Goal: Task Accomplishment & Management: Complete application form

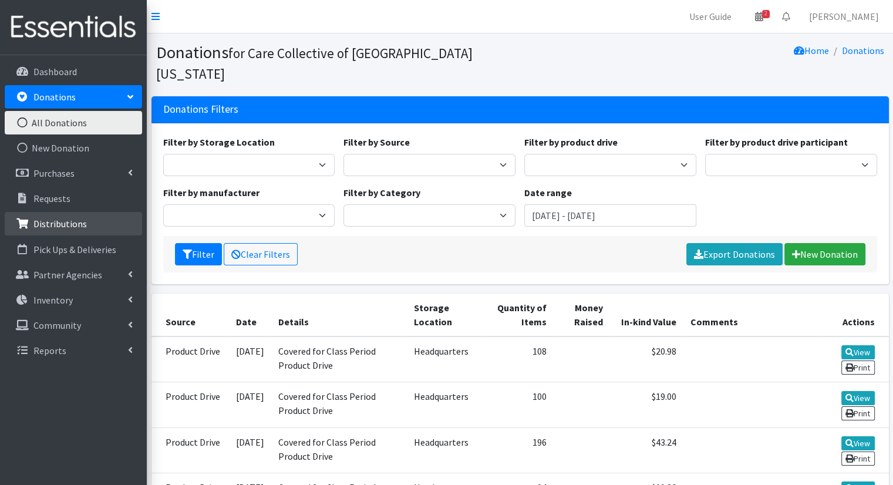
click at [112, 220] on link "Distributions" at bounding box center [73, 223] width 137 height 23
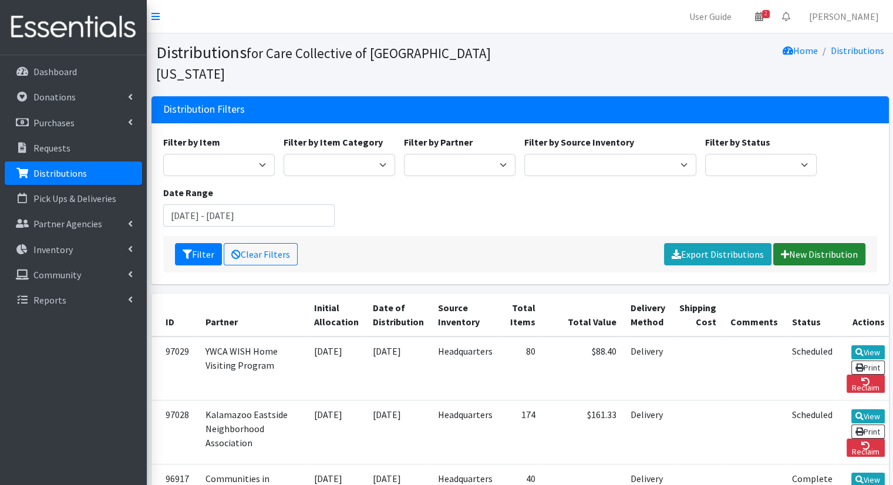
click at [845, 243] on link "New Distribution" at bounding box center [819, 254] width 92 height 22
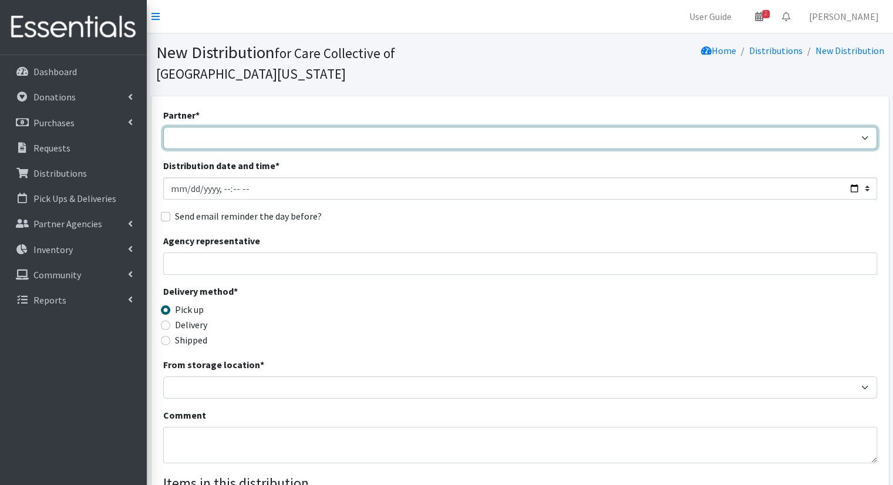
click at [510, 127] on select "African Community Kalamazoo Black Lives Matter Kzoo/[GEOGRAPHIC_DATA] Diaper Tr…" at bounding box center [520, 138] width 714 height 22
select select "7974"
click at [163, 127] on select "African Community Kalamazoo Black Lives Matter Kzoo/[GEOGRAPHIC_DATA] Diaper Tr…" at bounding box center [520, 138] width 714 height 22
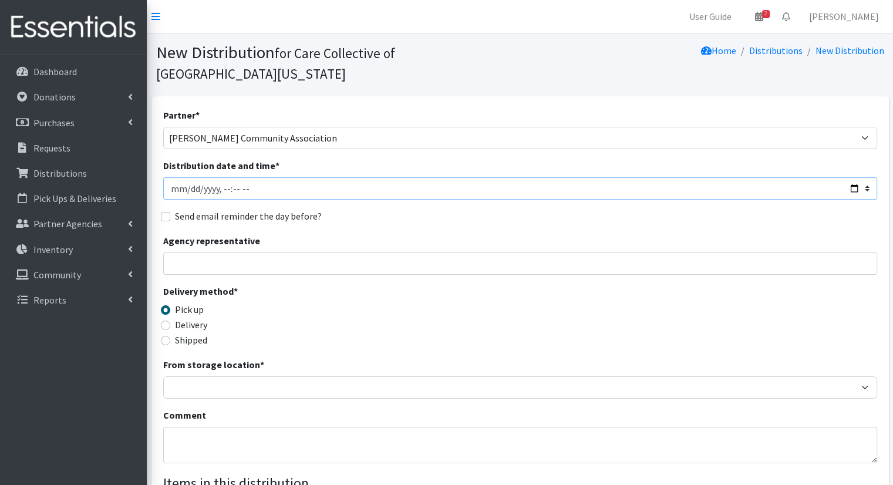
click at [852, 177] on input "Distribution date and time *" at bounding box center [520, 188] width 714 height 22
type input "2025-09-24T10:00"
click at [491, 209] on div "Send email reminder the day before?" at bounding box center [520, 216] width 714 height 14
click at [194, 318] on label "Delivery" at bounding box center [191, 325] width 32 height 14
click at [170, 320] on input "Delivery" at bounding box center [165, 324] width 9 height 9
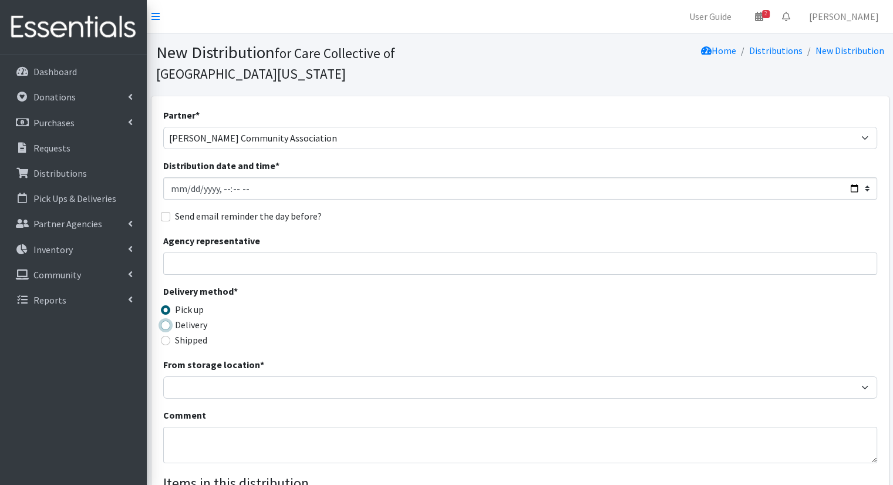
radio input "true"
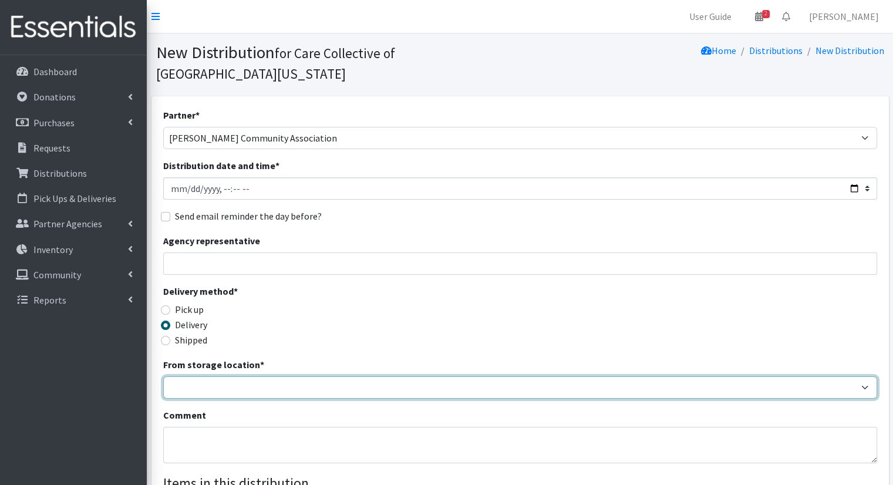
click at [255, 376] on select "Headquarters" at bounding box center [520, 387] width 714 height 22
select select "491"
click at [163, 376] on select "Headquarters" at bounding box center [520, 387] width 714 height 22
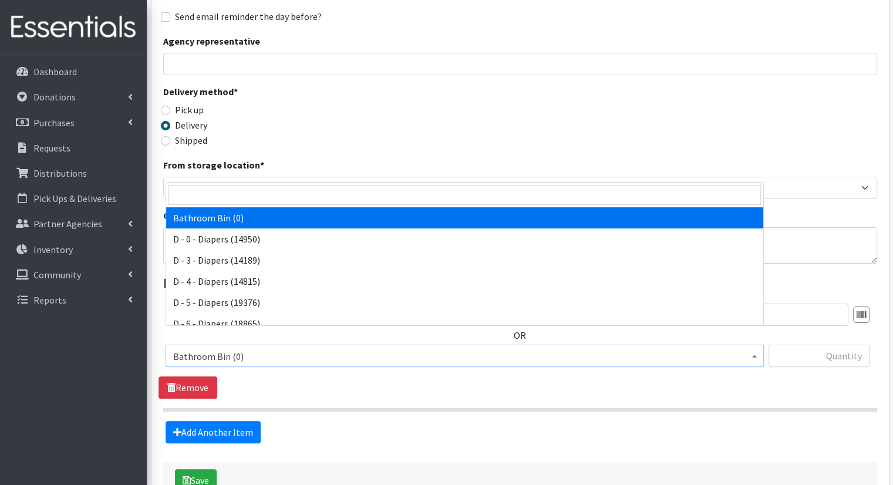
click at [505, 348] on span "Bathroom Bin (0)" at bounding box center [464, 356] width 583 height 16
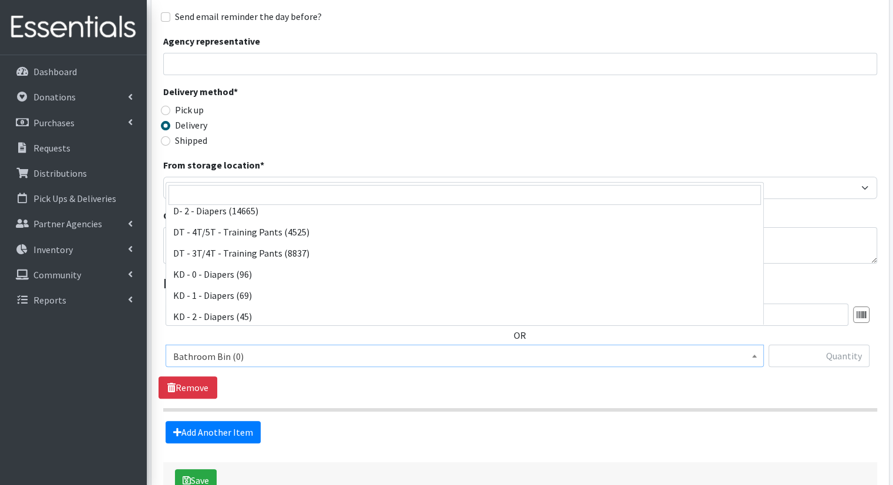
scroll to position [183, 0]
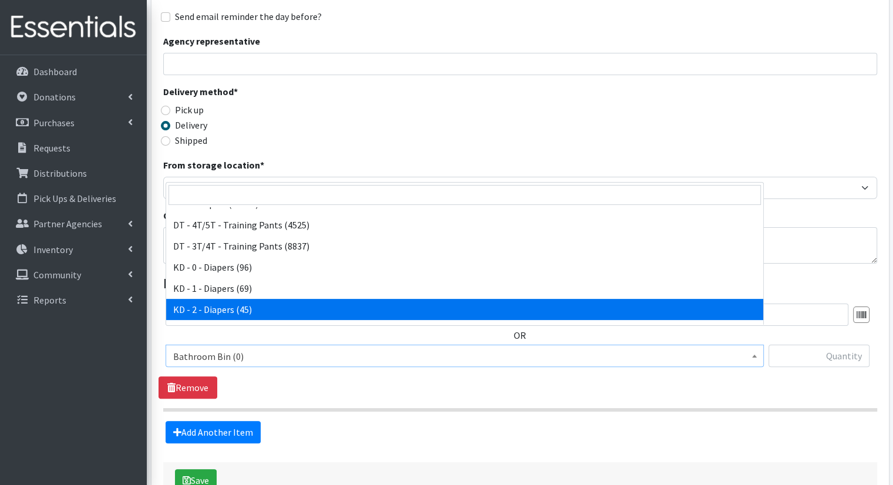
select select "15498"
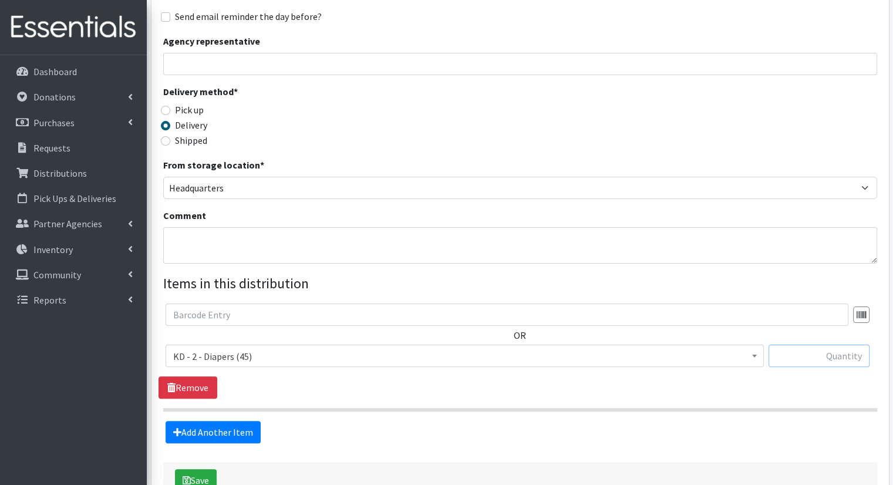
click at [841, 345] on input "text" at bounding box center [818, 356] width 101 height 22
type input "40"
click at [234, 421] on link "Add Another Item" at bounding box center [213, 432] width 95 height 22
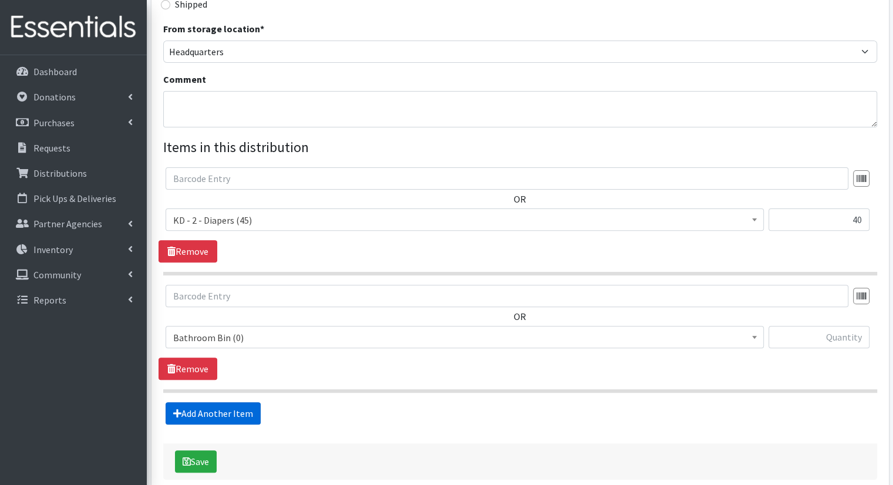
scroll to position [374, 0]
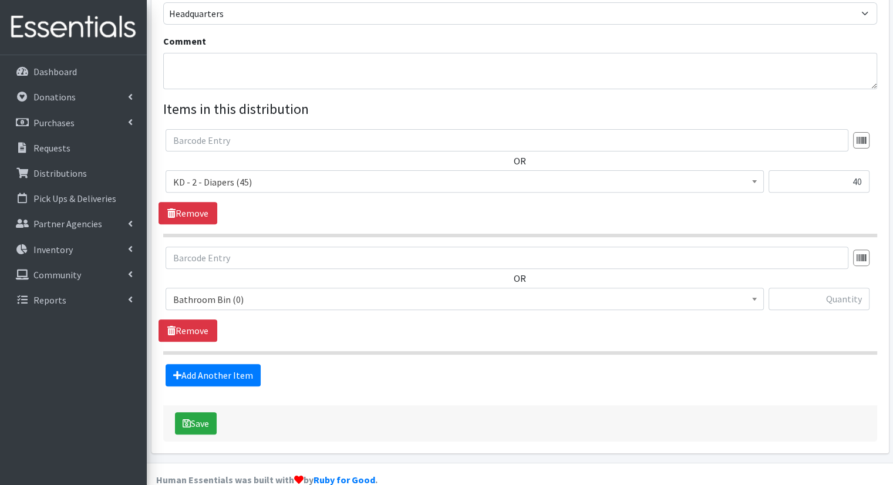
click at [283, 291] on span "Bathroom Bin (0)" at bounding box center [464, 299] width 583 height 16
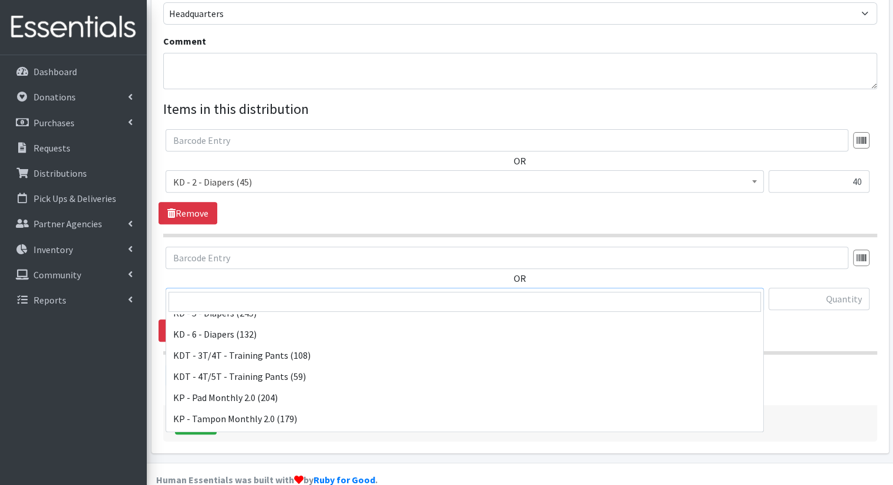
scroll to position [360, 0]
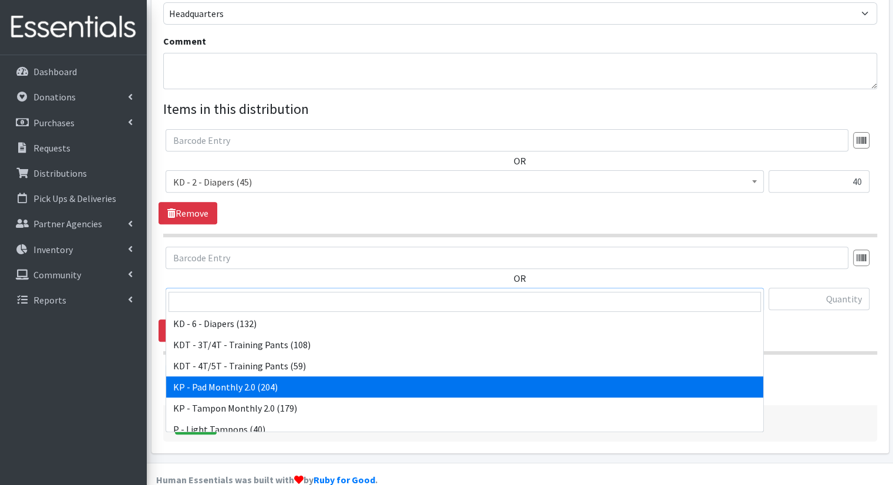
select select "15566"
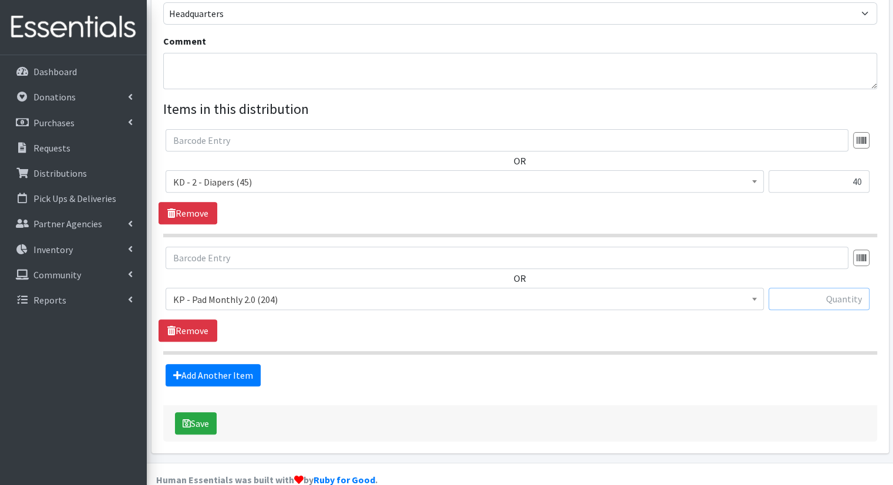
click at [831, 288] on input "text" at bounding box center [818, 299] width 101 height 22
type input "100"
click at [228, 364] on link "Add Another Item" at bounding box center [213, 375] width 95 height 22
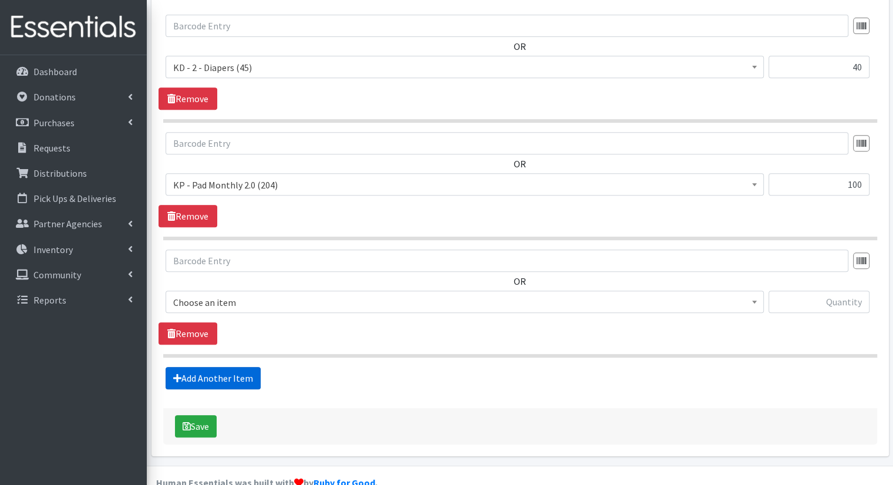
scroll to position [491, 0]
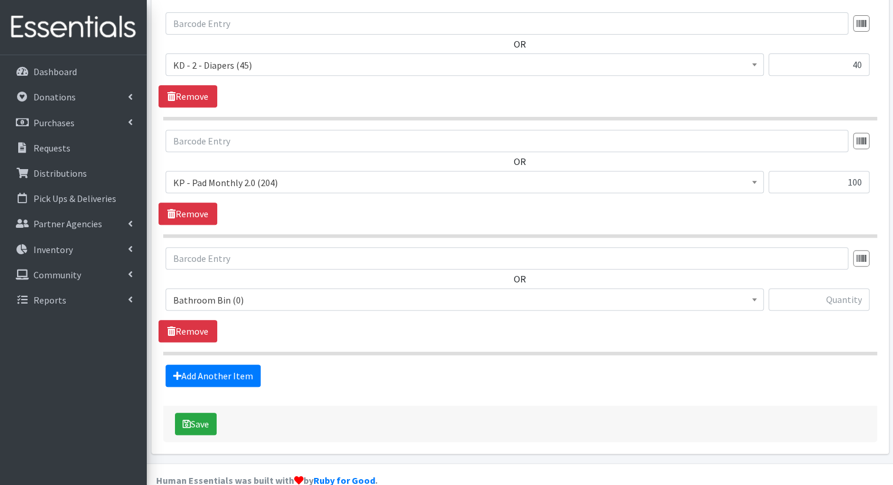
click at [291, 292] on span "Bathroom Bin (0)" at bounding box center [464, 300] width 583 height 16
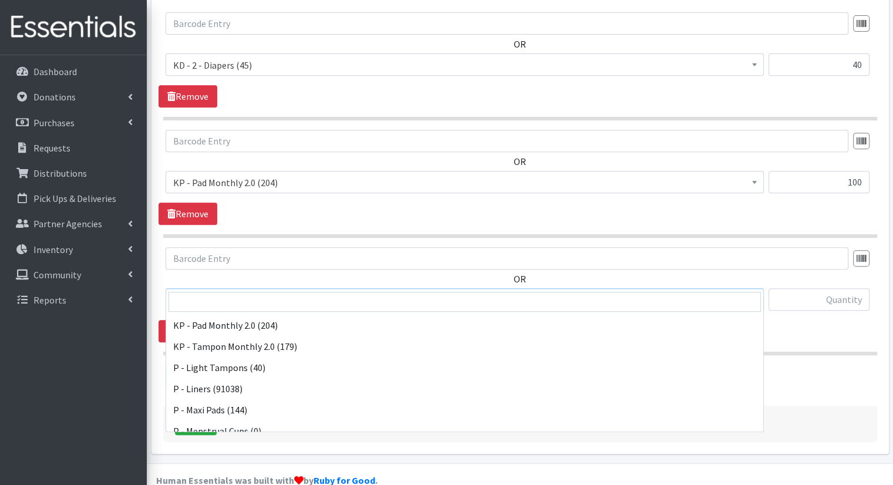
scroll to position [415, 0]
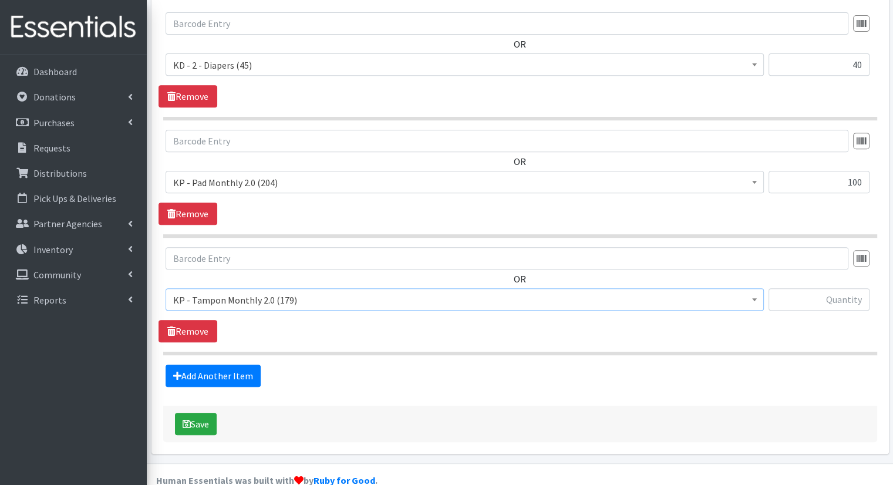
select select "15575"
click at [865, 288] on input "text" at bounding box center [818, 299] width 101 height 22
type input "60"
click at [254, 365] on link "Add Another Item" at bounding box center [213, 376] width 95 height 22
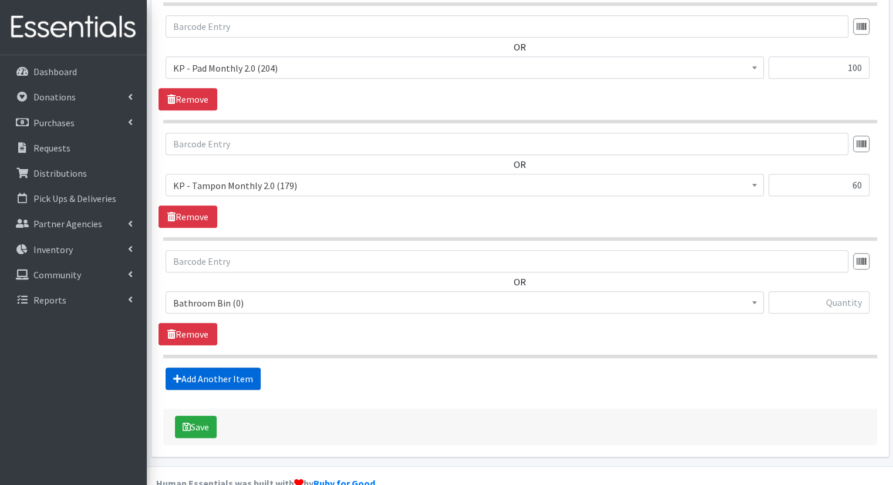
scroll to position [608, 0]
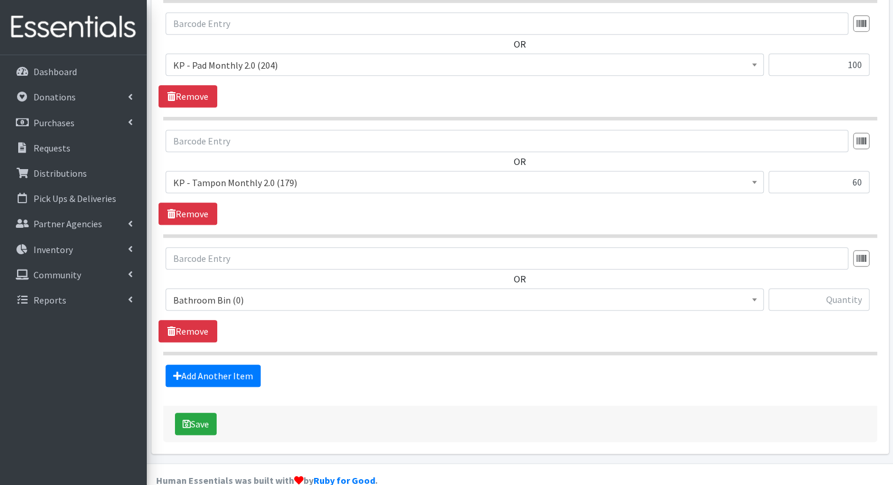
click at [309, 292] on span "Bathroom Bin (0)" at bounding box center [464, 300] width 583 height 16
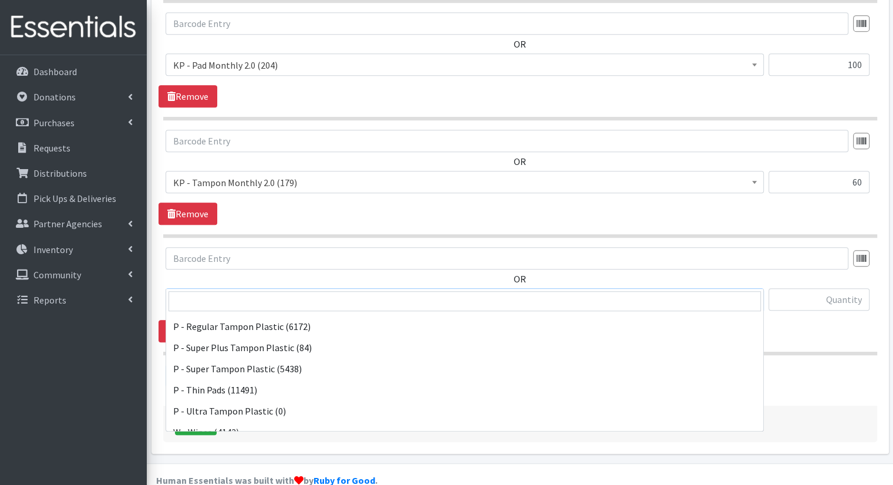
scroll to position [580, 0]
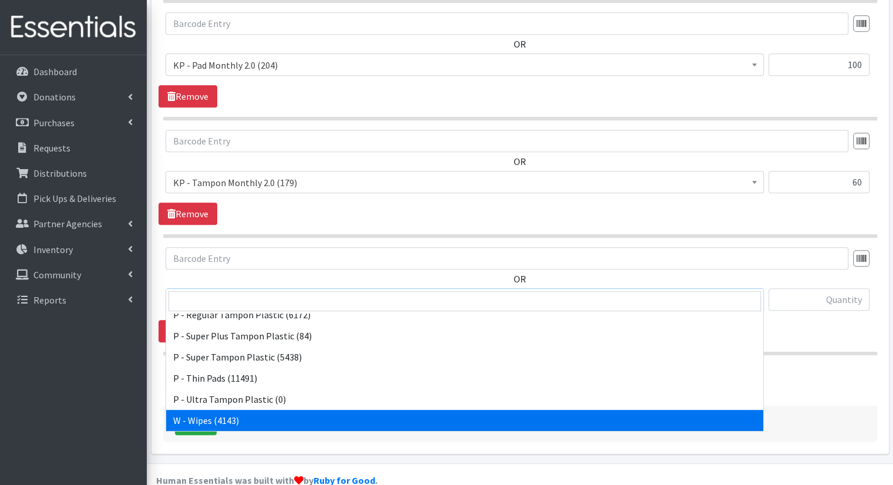
select select "15495"
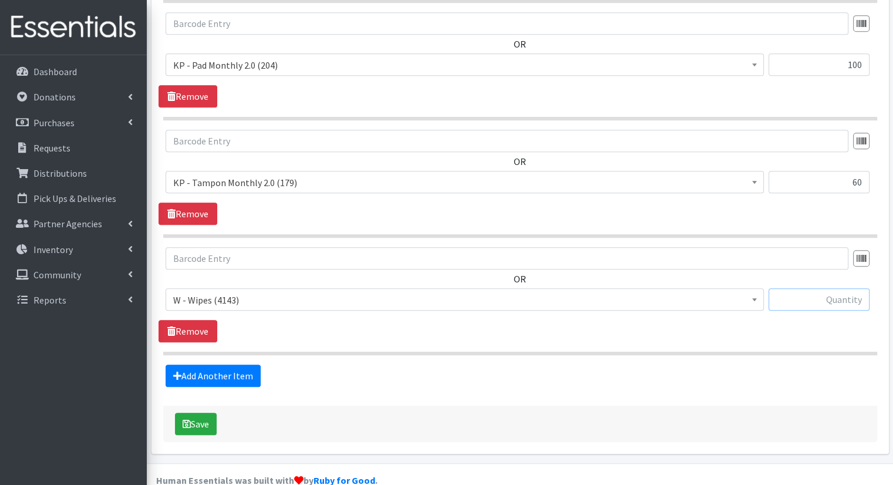
click at [850, 288] on input "text" at bounding box center [818, 299] width 101 height 22
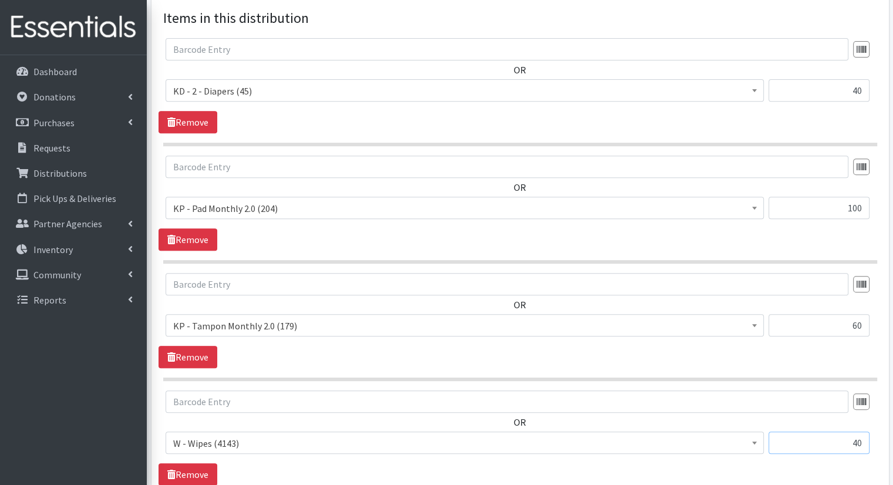
scroll to position [608, 0]
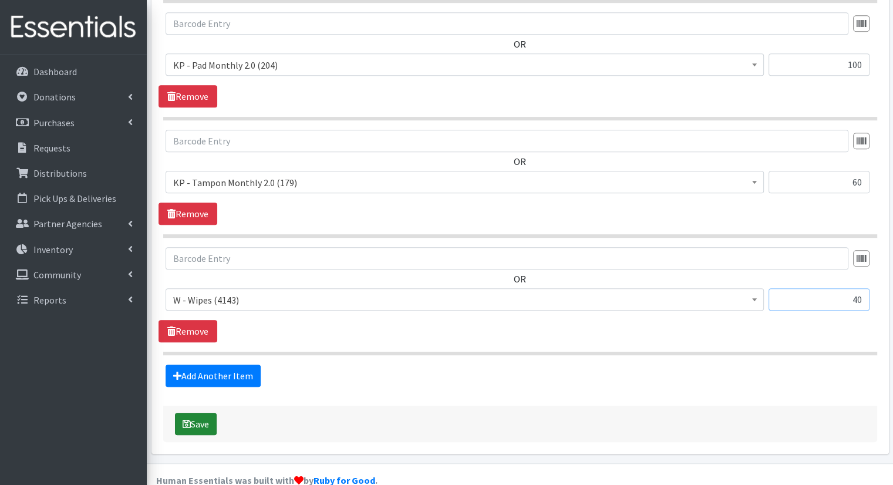
type input "40"
click at [209, 413] on button "Save" at bounding box center [196, 424] width 42 height 22
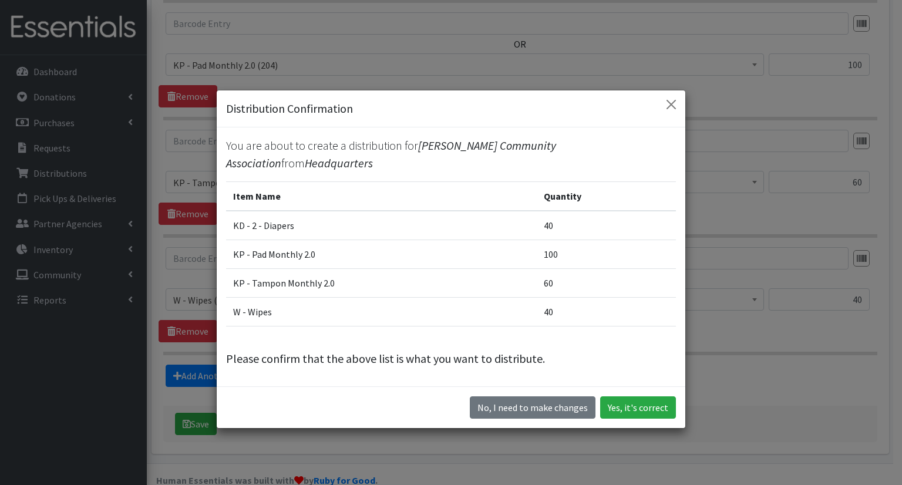
click at [638, 414] on div "No, I need to make changes Yes, it's correct" at bounding box center [451, 407] width 468 height 42
click at [631, 402] on button "Yes, it's correct" at bounding box center [638, 407] width 76 height 22
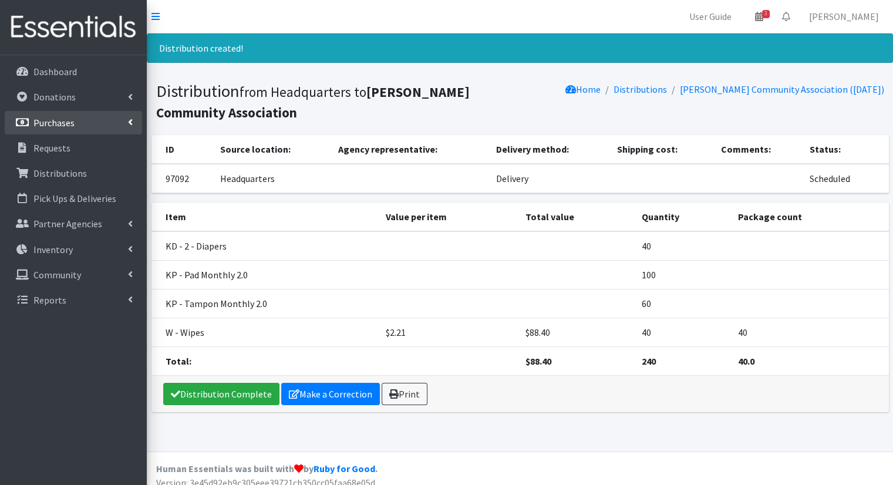
click at [126, 123] on link "Purchases" at bounding box center [73, 122] width 137 height 23
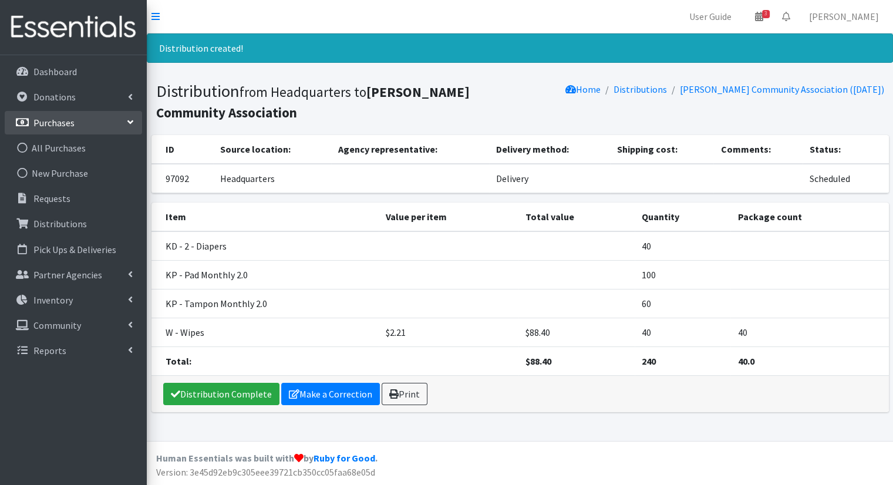
click at [126, 123] on icon at bounding box center [130, 122] width 9 height 5
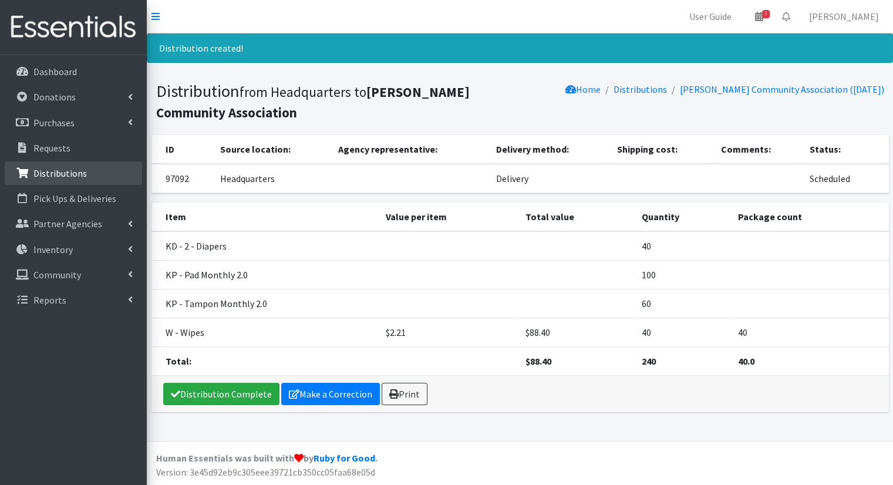
click at [107, 170] on link "Distributions" at bounding box center [73, 172] width 137 height 23
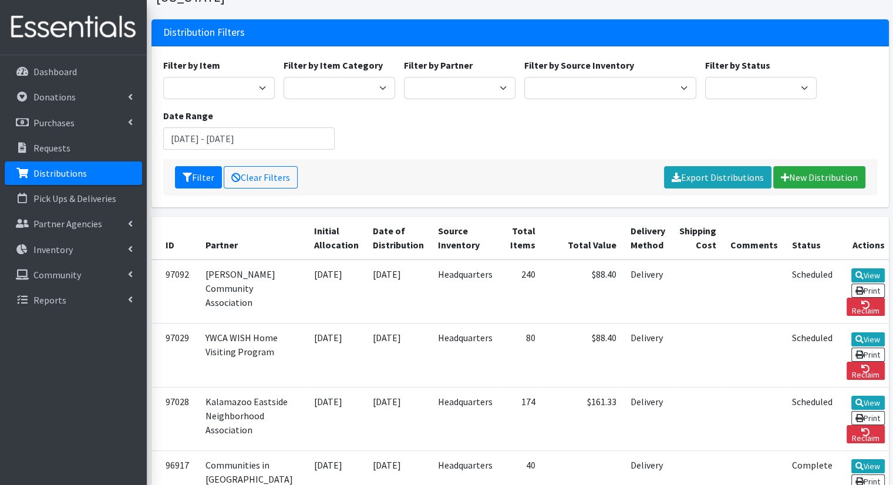
scroll to position [84, 0]
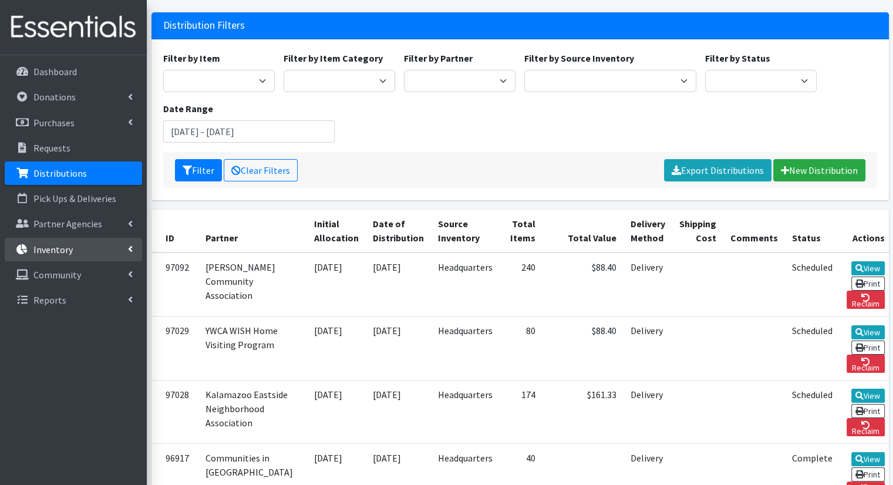
click at [101, 239] on link "Inventory" at bounding box center [73, 249] width 137 height 23
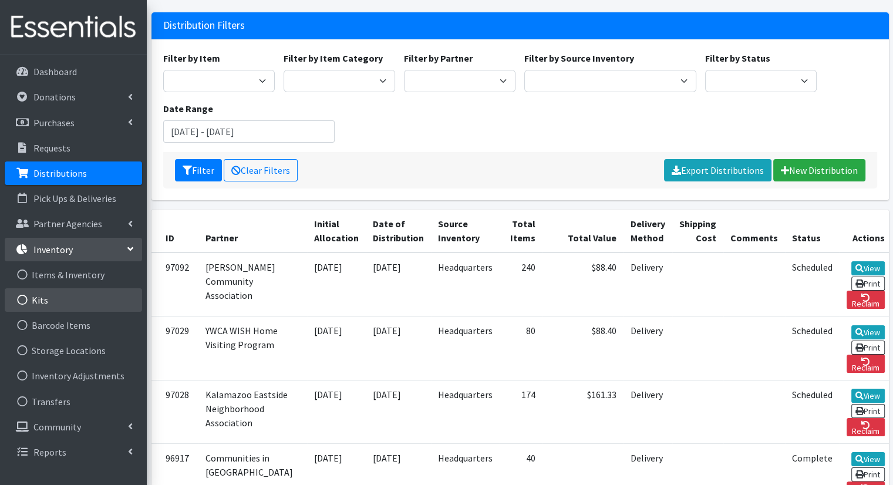
click at [83, 299] on link "Kits" at bounding box center [73, 299] width 137 height 23
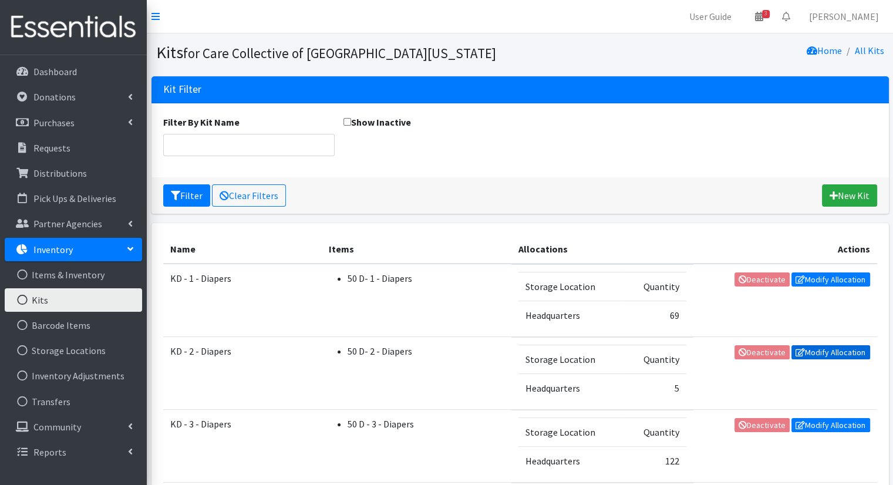
click at [812, 350] on link "Modify Allocation" at bounding box center [830, 352] width 79 height 14
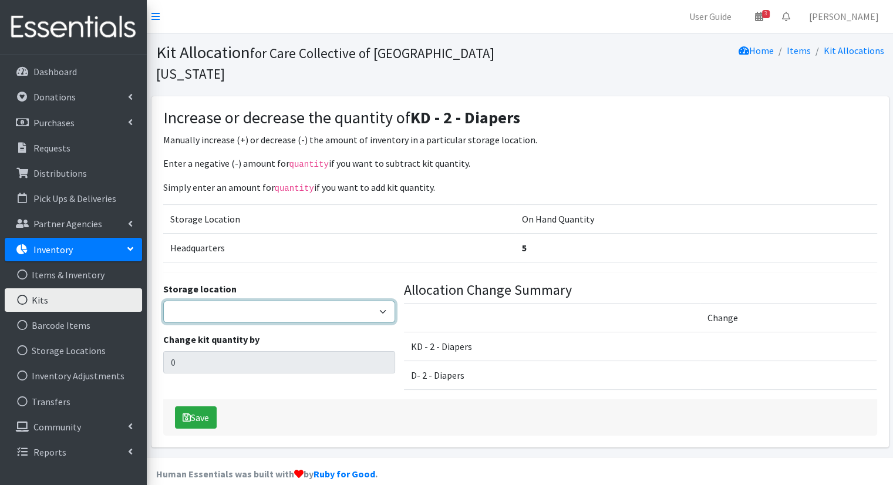
click at [357, 301] on select "Headquarters" at bounding box center [279, 312] width 232 height 22
click at [163, 301] on select "Headquarters" at bounding box center [279, 312] width 232 height 22
click at [349, 301] on select "Headquarters" at bounding box center [279, 312] width 232 height 22
select select "491"
click at [163, 301] on select "Headquarters" at bounding box center [279, 312] width 232 height 22
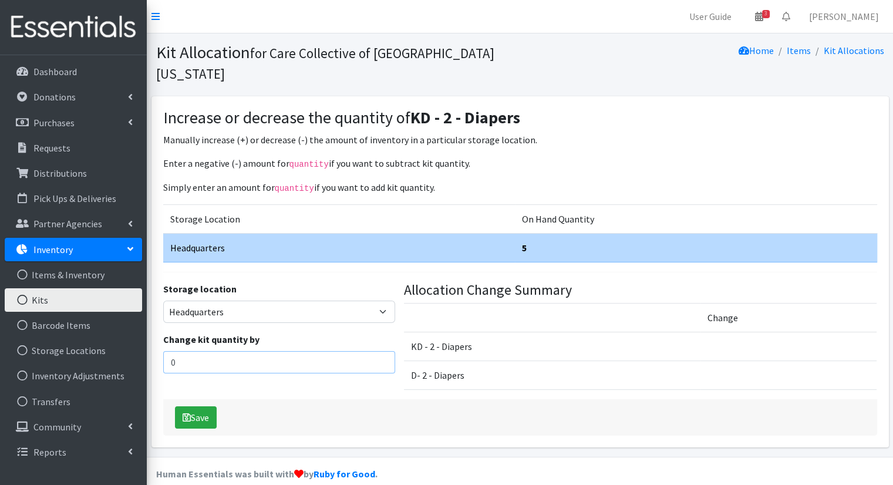
click at [319, 351] on input "0" at bounding box center [279, 362] width 232 height 22
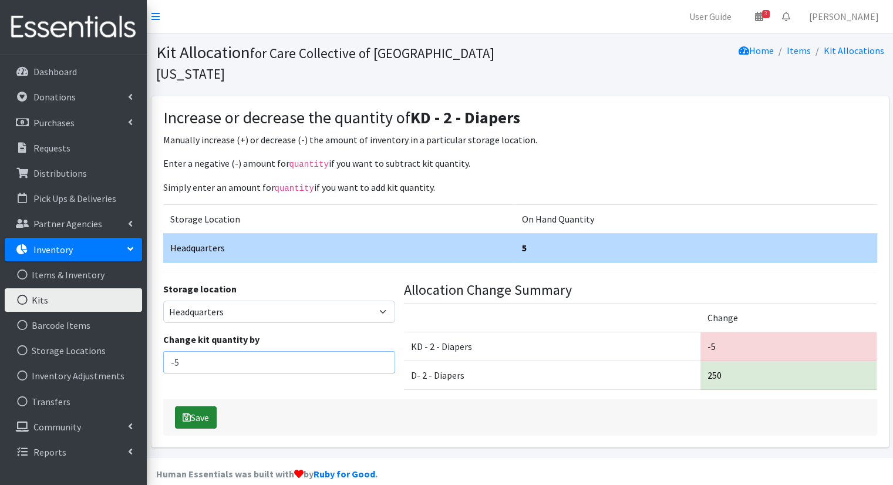
type input "-5"
click at [200, 406] on button "Save" at bounding box center [196, 417] width 42 height 22
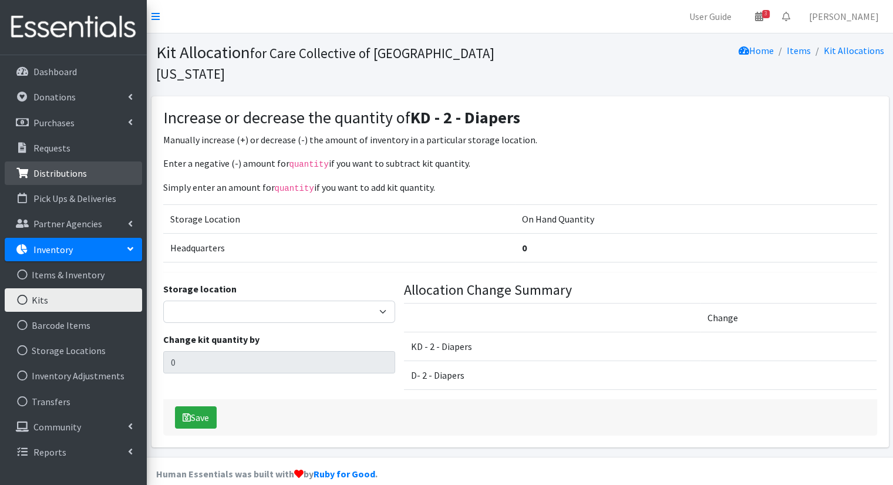
click at [57, 163] on link "Distributions" at bounding box center [73, 172] width 137 height 23
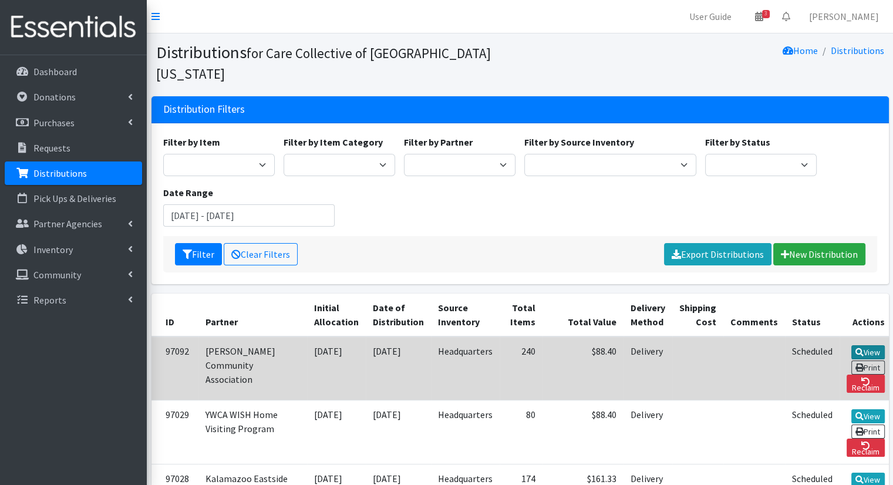
click at [851, 345] on link "View" at bounding box center [867, 352] width 33 height 14
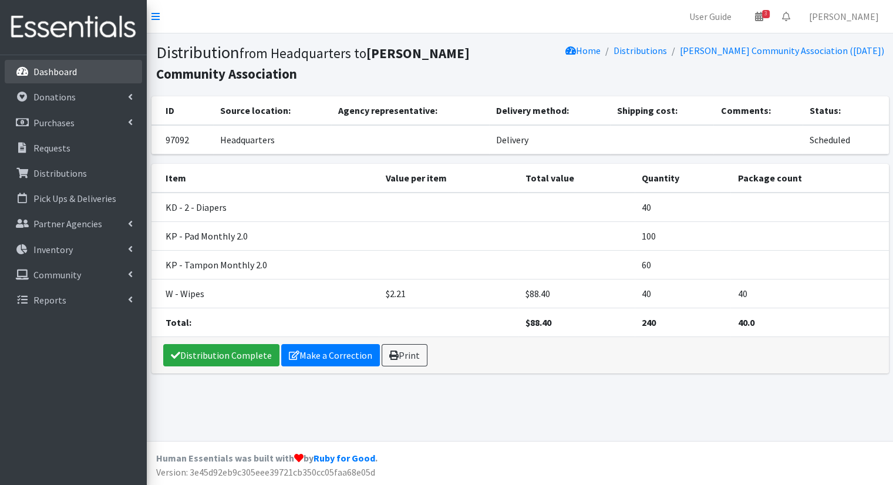
click at [46, 63] on link "Dashboard" at bounding box center [73, 71] width 137 height 23
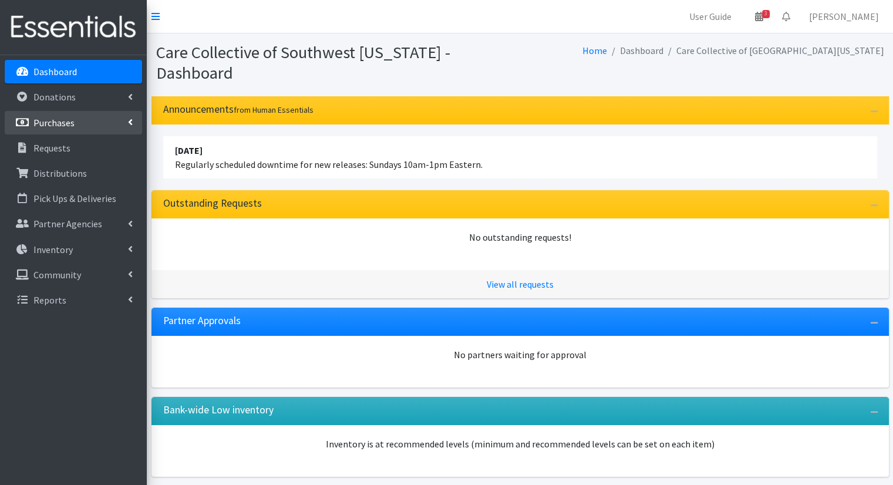
click at [85, 114] on link "Purchases" at bounding box center [73, 122] width 137 height 23
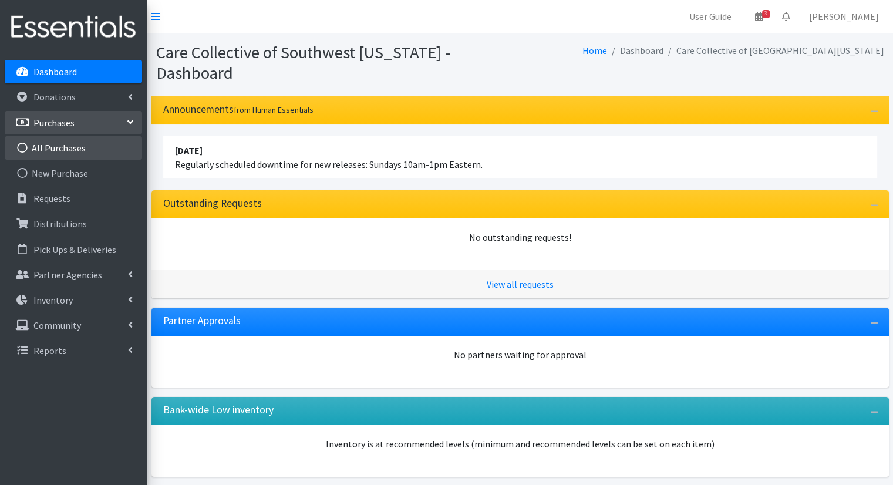
click at [53, 144] on link "All Purchases" at bounding box center [73, 147] width 137 height 23
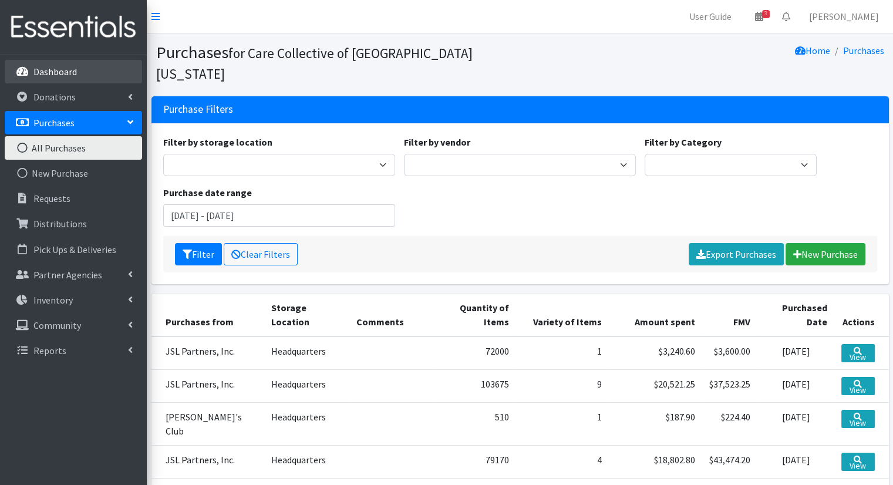
click at [53, 62] on link "Dashboard" at bounding box center [73, 71] width 137 height 23
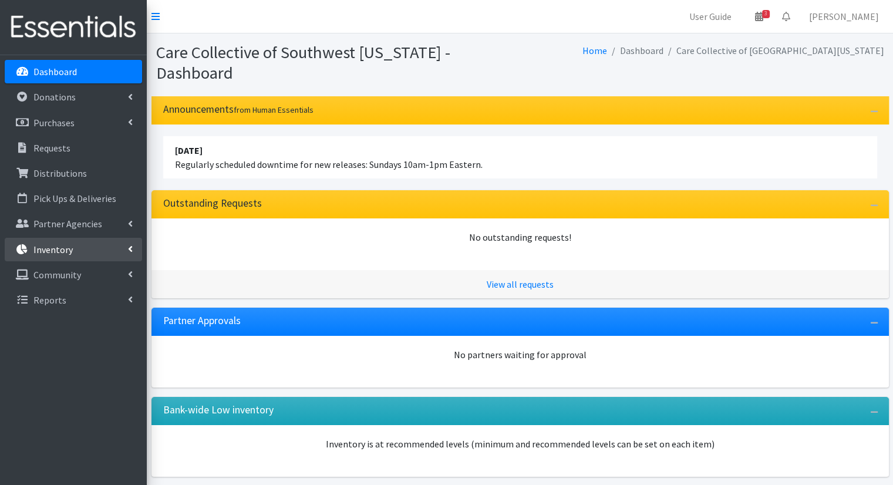
click at [63, 245] on p "Inventory" at bounding box center [52, 250] width 39 height 12
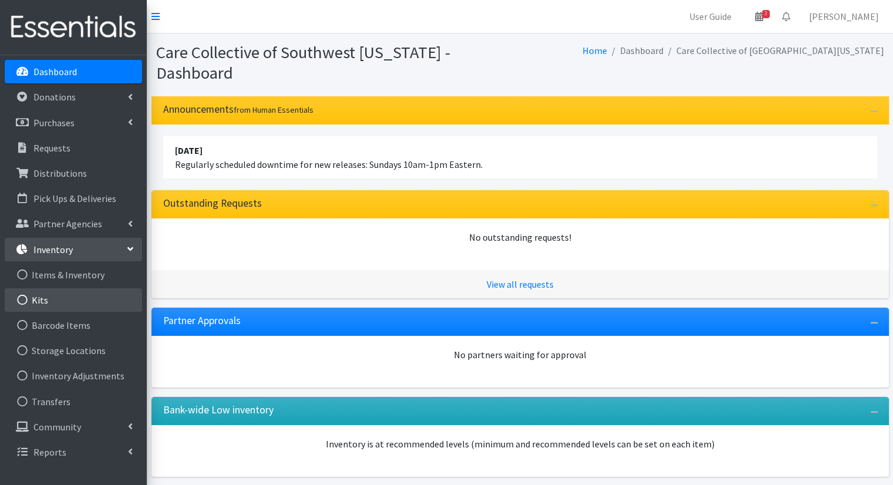
click at [57, 309] on link "Kits" at bounding box center [73, 299] width 137 height 23
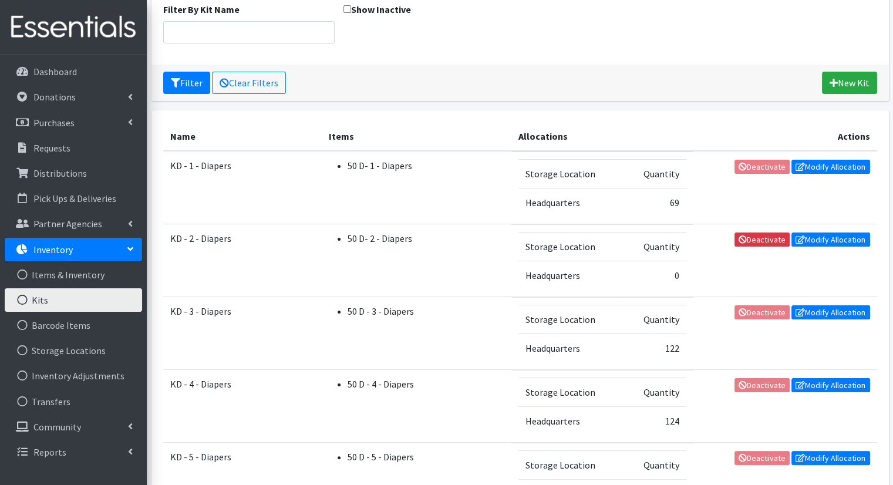
scroll to position [112, 0]
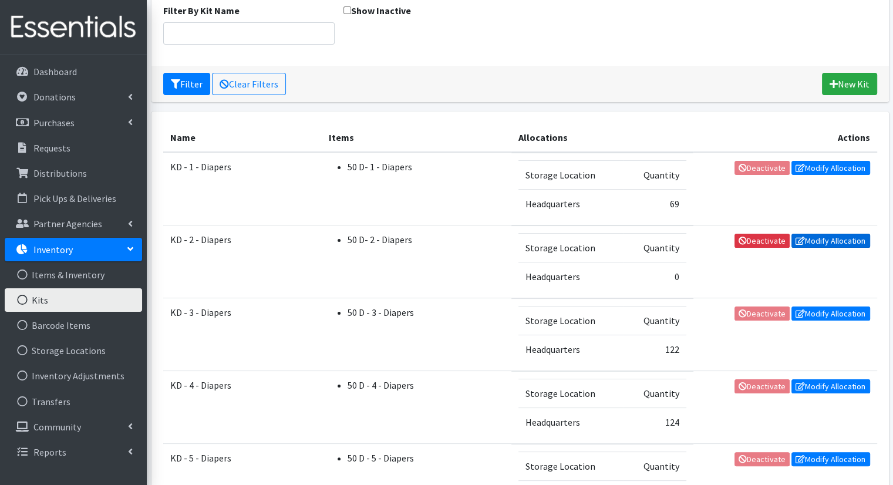
click at [829, 238] on link "Modify Allocation" at bounding box center [830, 241] width 79 height 14
